Goal: Task Accomplishment & Management: Use online tool/utility

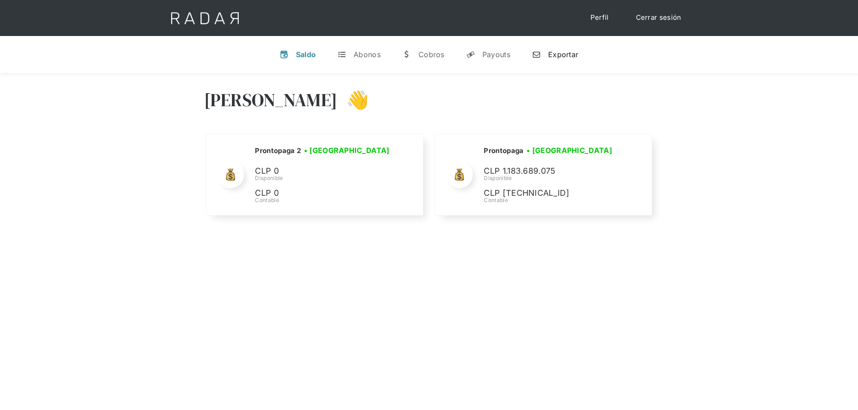
click at [532, 61] on link "n Exportar" at bounding box center [555, 54] width 61 height 23
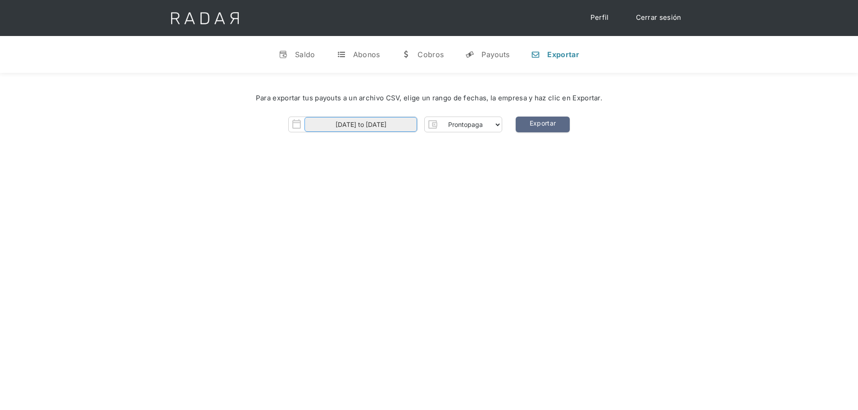
click at [416, 131] on input "[DATE] to [DATE]" at bounding box center [361, 124] width 113 height 15
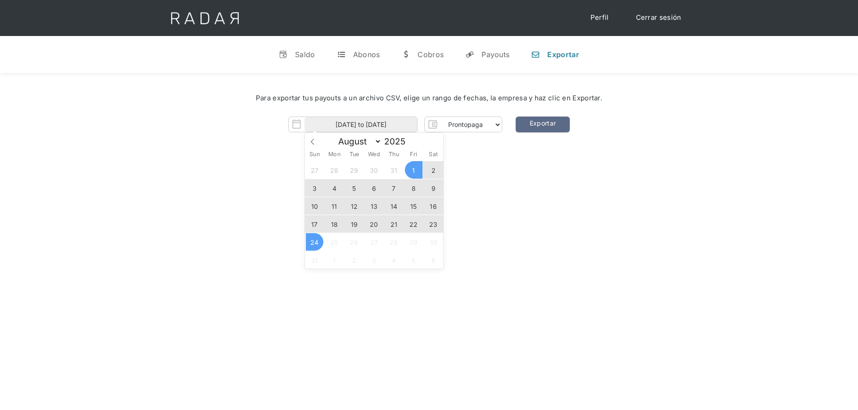
click at [316, 238] on span "24" at bounding box center [315, 242] width 18 height 18
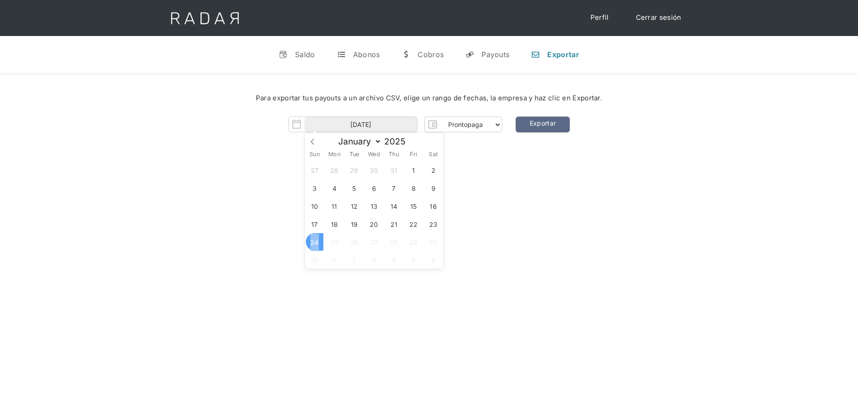
click at [316, 238] on span "24" at bounding box center [315, 242] width 18 height 18
click at [553, 124] on link "Exportar" at bounding box center [543, 125] width 54 height 16
click at [374, 122] on input "[DATE]" at bounding box center [361, 124] width 113 height 15
click at [428, 223] on span "23" at bounding box center [434, 224] width 18 height 18
click at [320, 246] on span "24" at bounding box center [315, 242] width 18 height 18
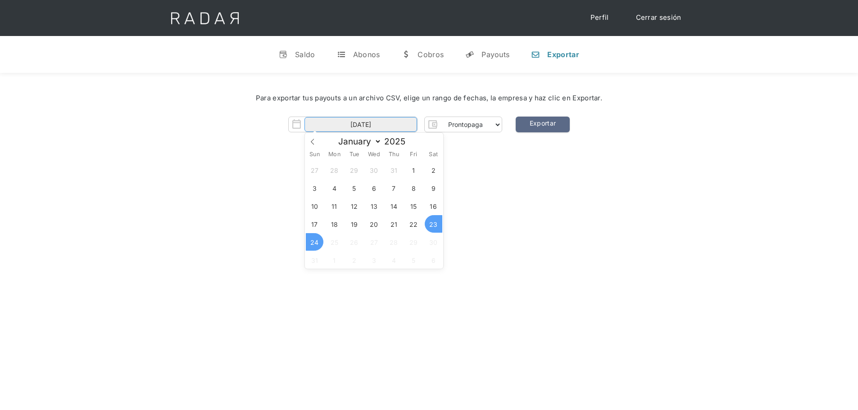
type input "[DATE] to [DATE]"
click at [536, 128] on link "Exportar" at bounding box center [543, 125] width 54 height 16
